Goal: Check status

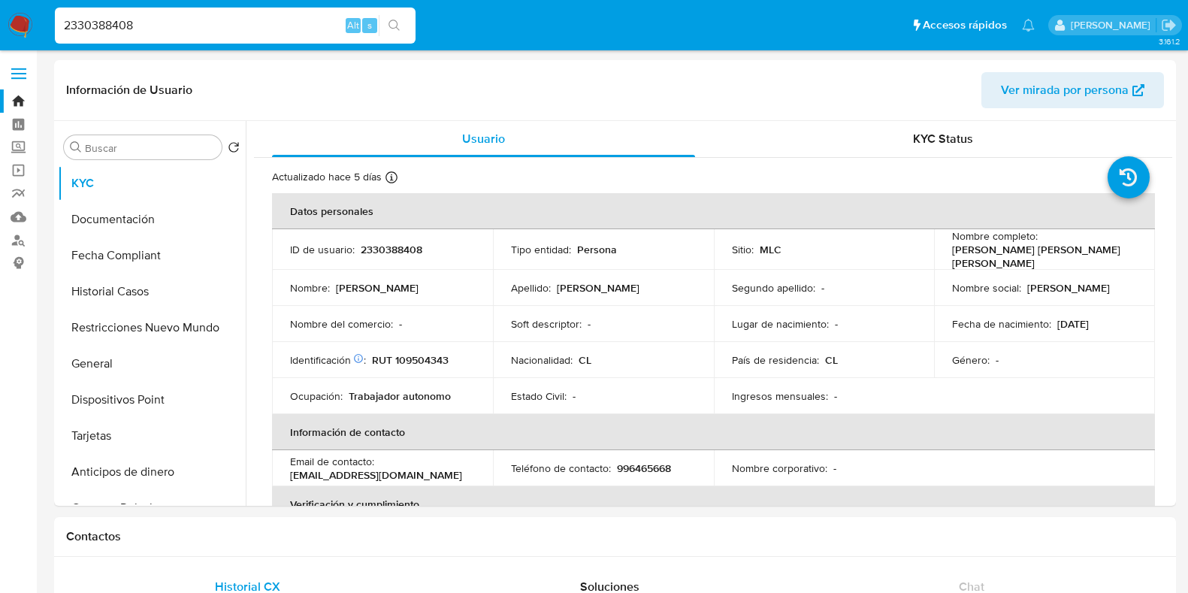
select select "10"
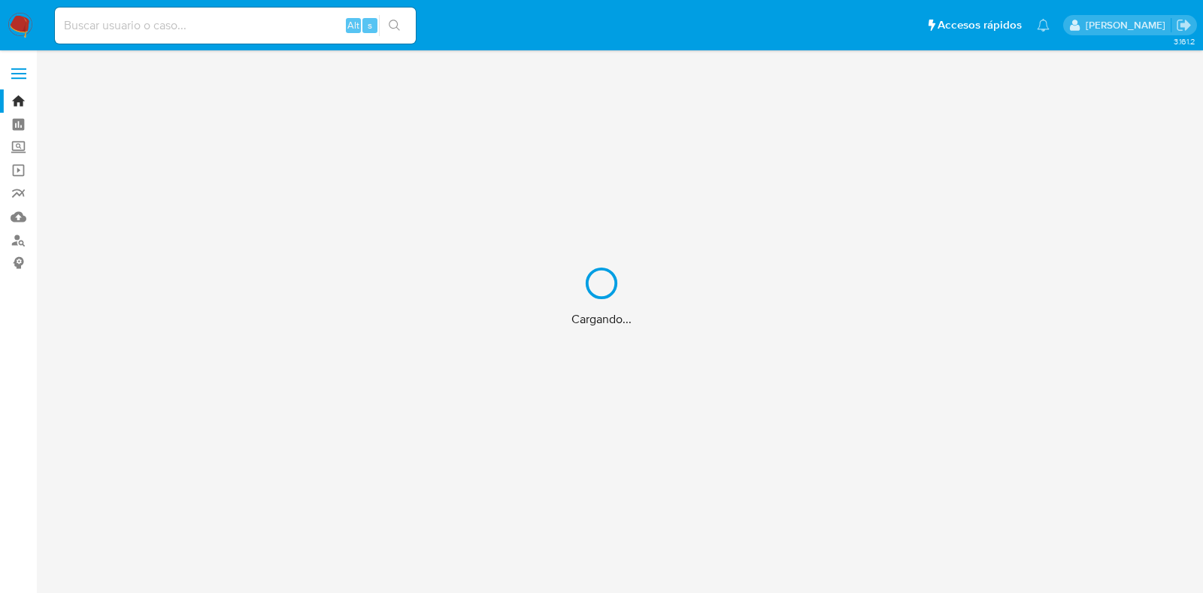
click at [199, 28] on div "Cargando..." at bounding box center [601, 296] width 1203 height 593
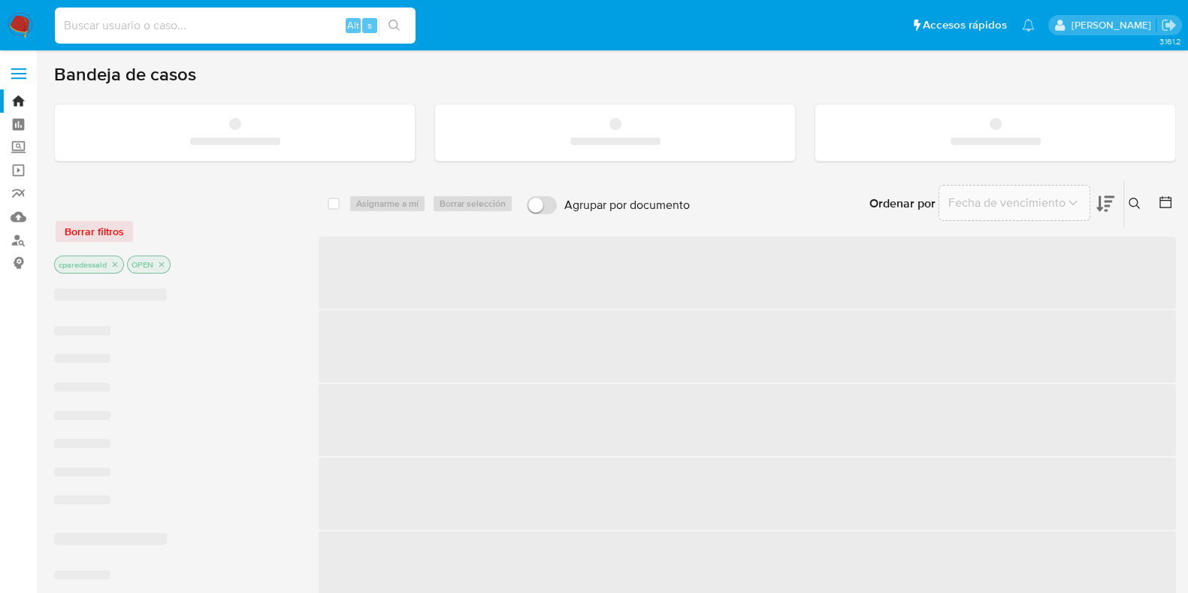
click at [124, 24] on input at bounding box center [235, 26] width 361 height 20
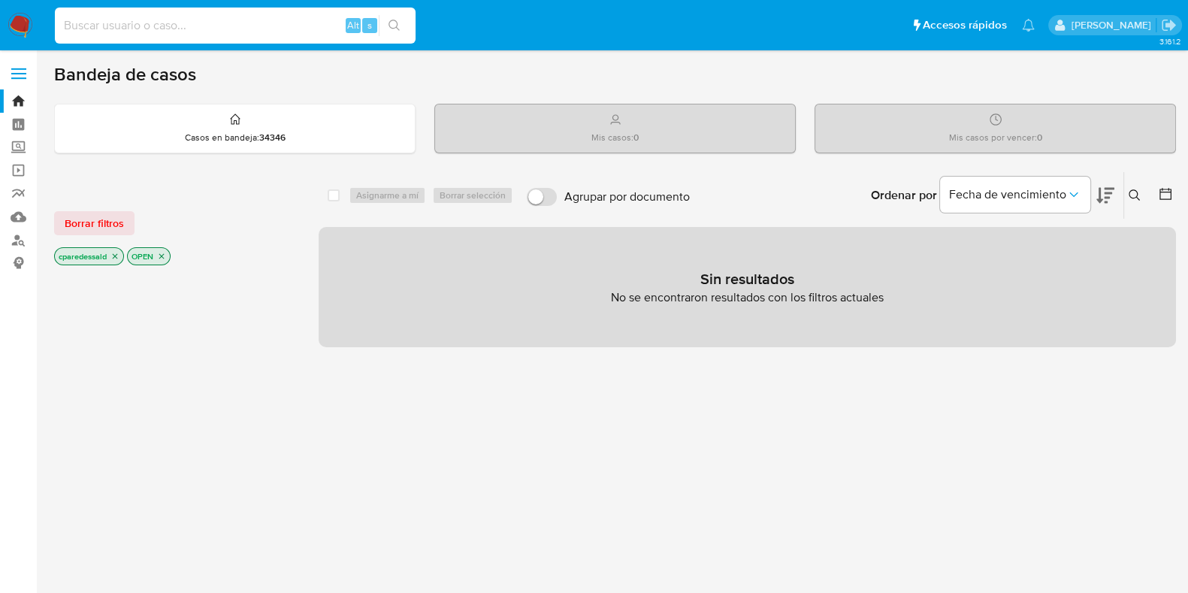
paste input "825255697"
type input "825255697"
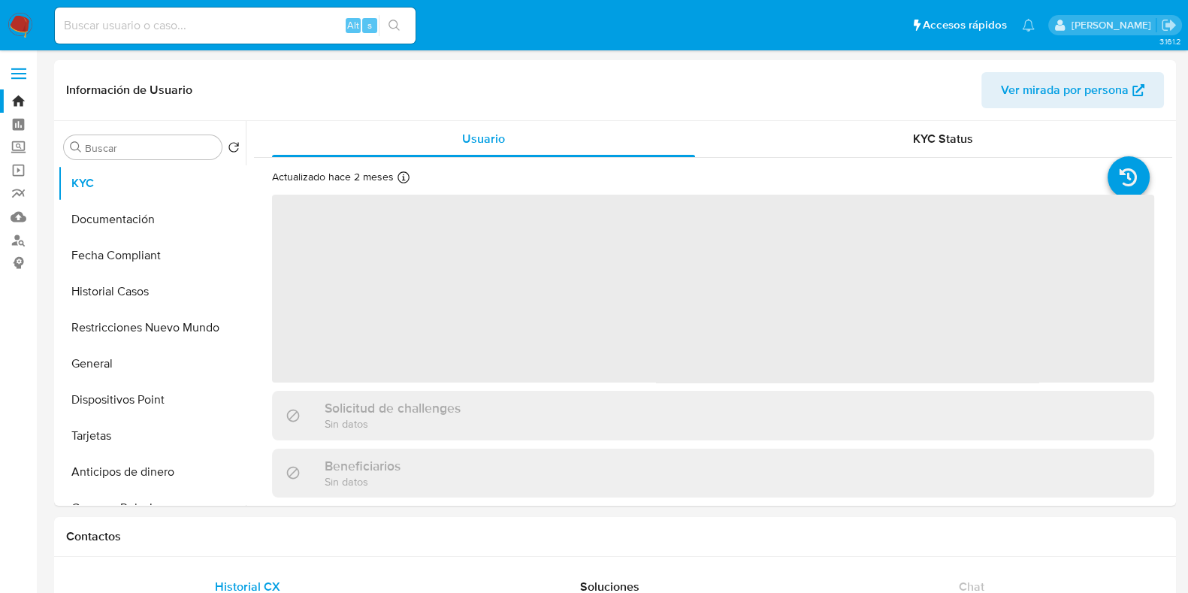
select select "10"
